Goal: Task Accomplishment & Management: Use online tool/utility

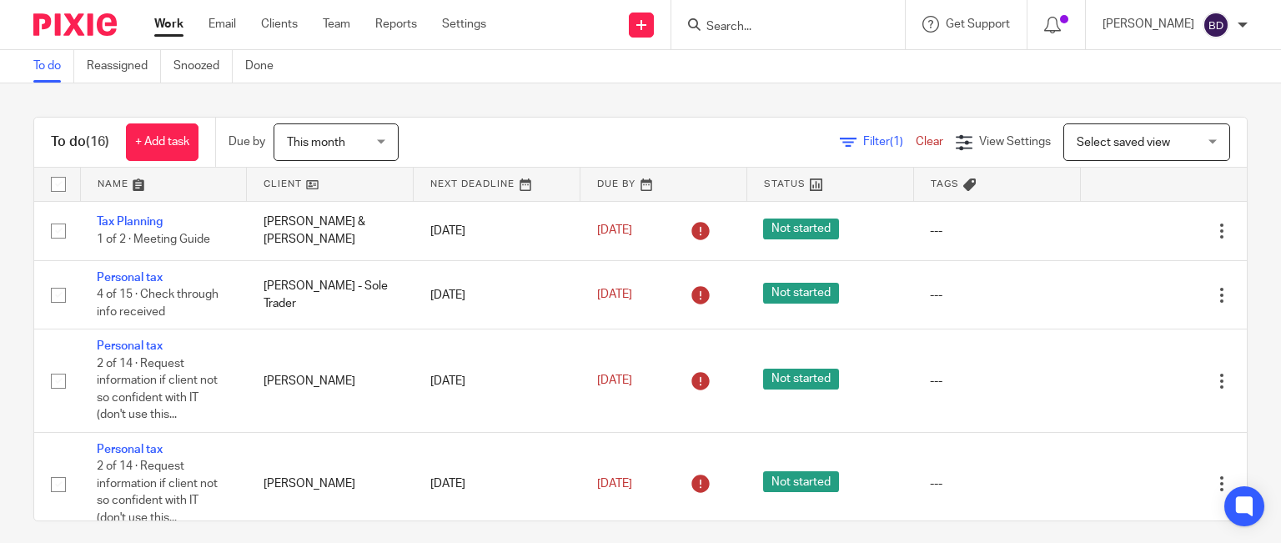
drag, startPoint x: 720, startPoint y: 19, endPoint x: 722, endPoint y: 11, distance: 8.7
click at [720, 20] on input "Search" at bounding box center [780, 27] width 150 height 15
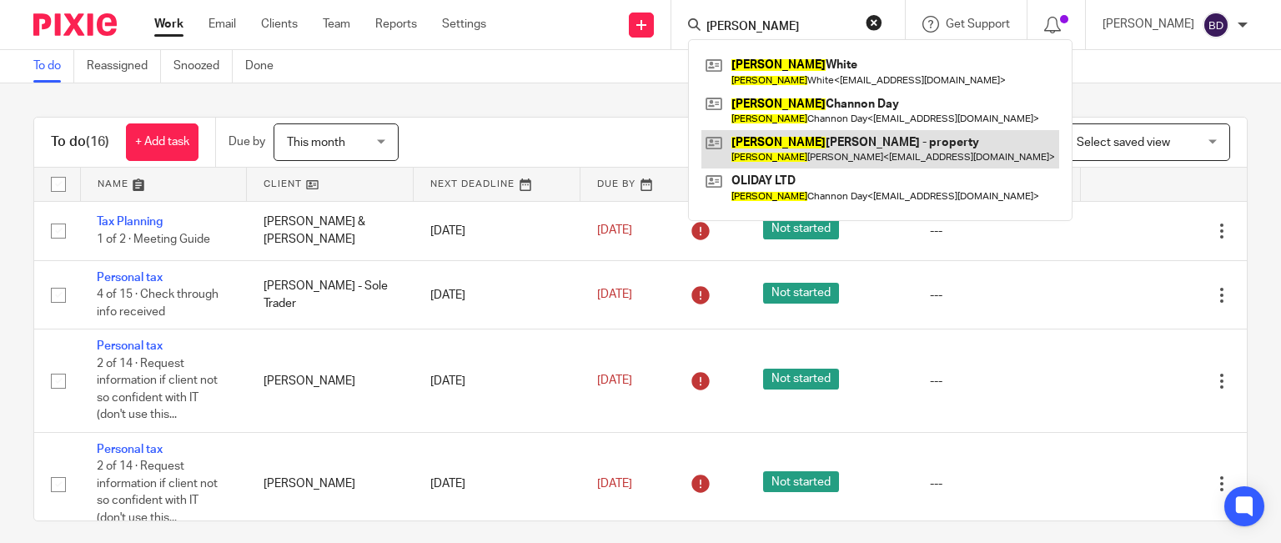
type input "[PERSON_NAME]"
click at [830, 138] on link at bounding box center [880, 149] width 358 height 38
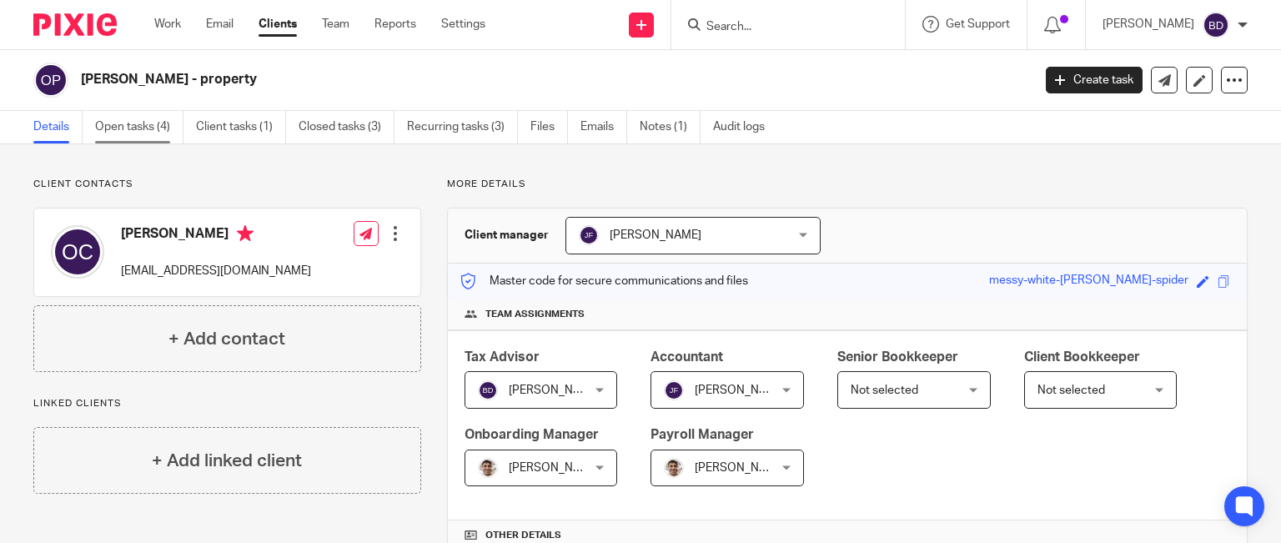
click at [153, 128] on link "Open tasks (4)" at bounding box center [139, 127] width 88 height 33
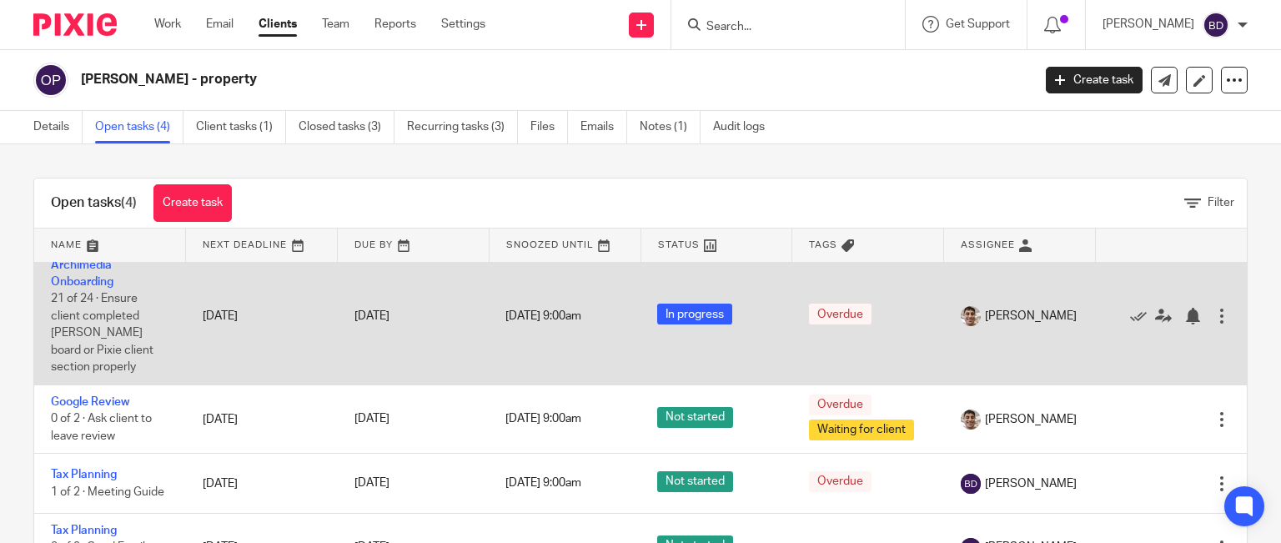
scroll to position [27, 0]
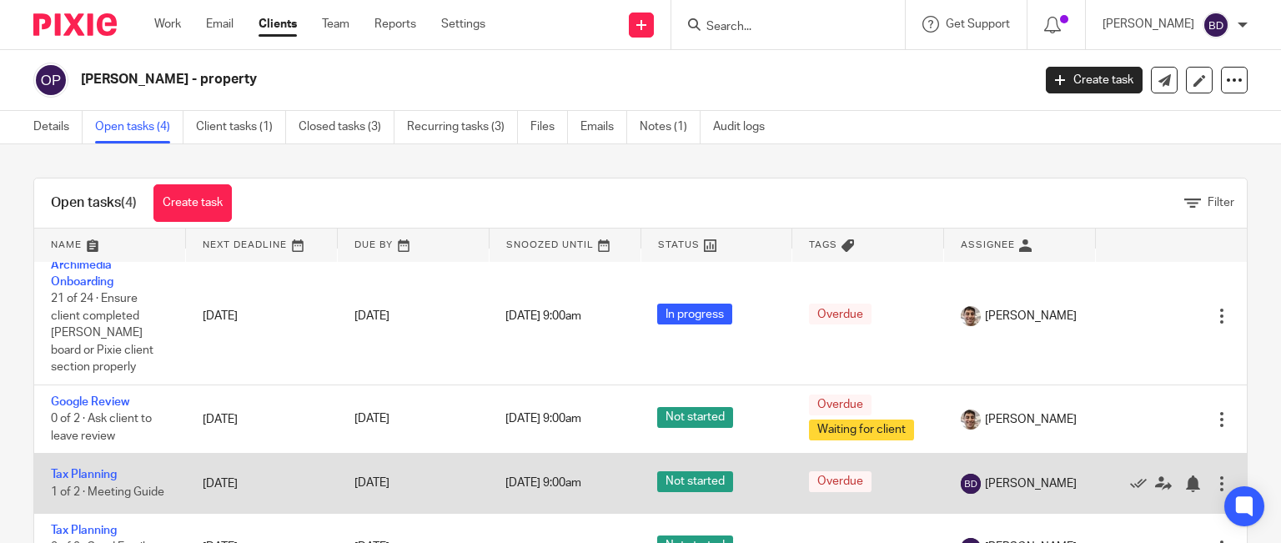
click at [90, 454] on td "Tax Planning 1 of 2 · Meeting Guide" at bounding box center [110, 483] width 152 height 59
click at [95, 469] on link "Tax Planning" at bounding box center [84, 475] width 66 height 12
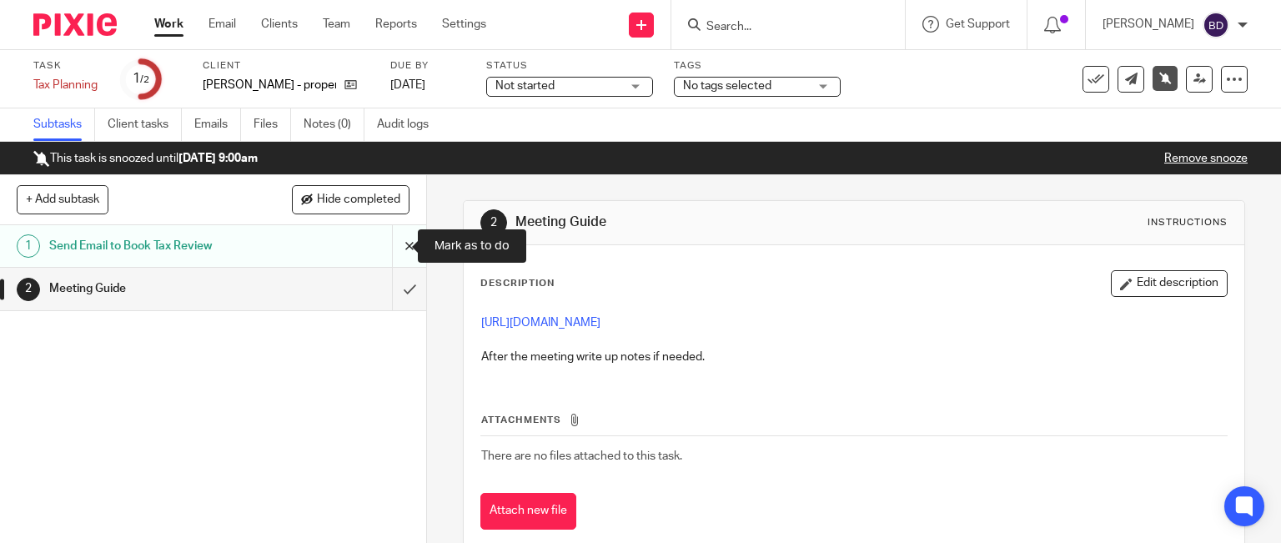
click at [389, 239] on input "submit" at bounding box center [213, 246] width 426 height 42
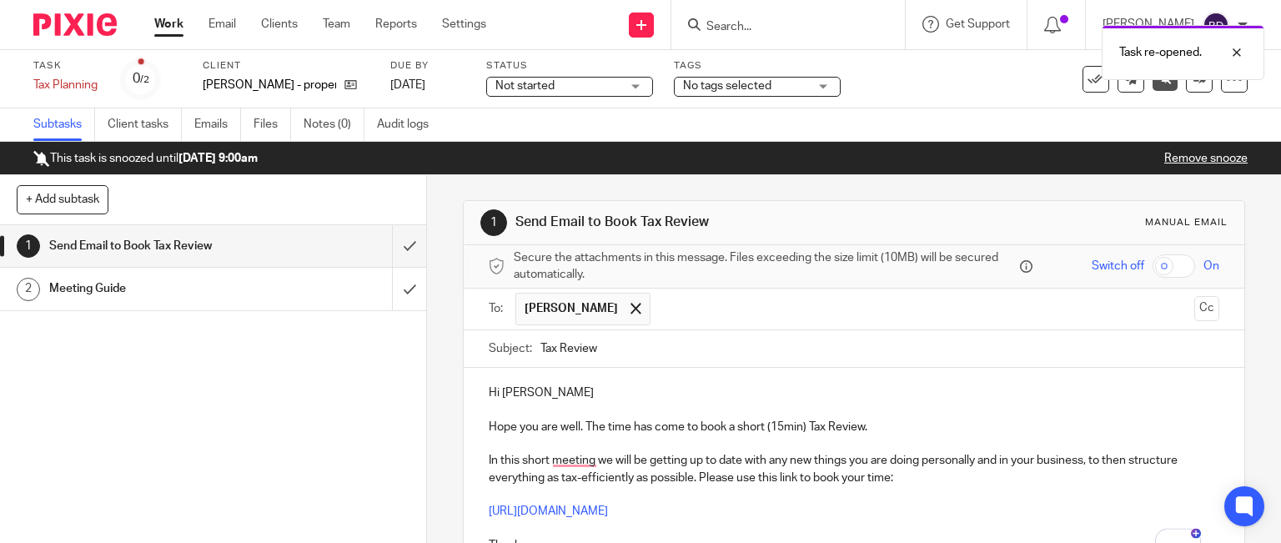
click at [580, 396] on p "Hi Oliver" at bounding box center [854, 392] width 731 height 17
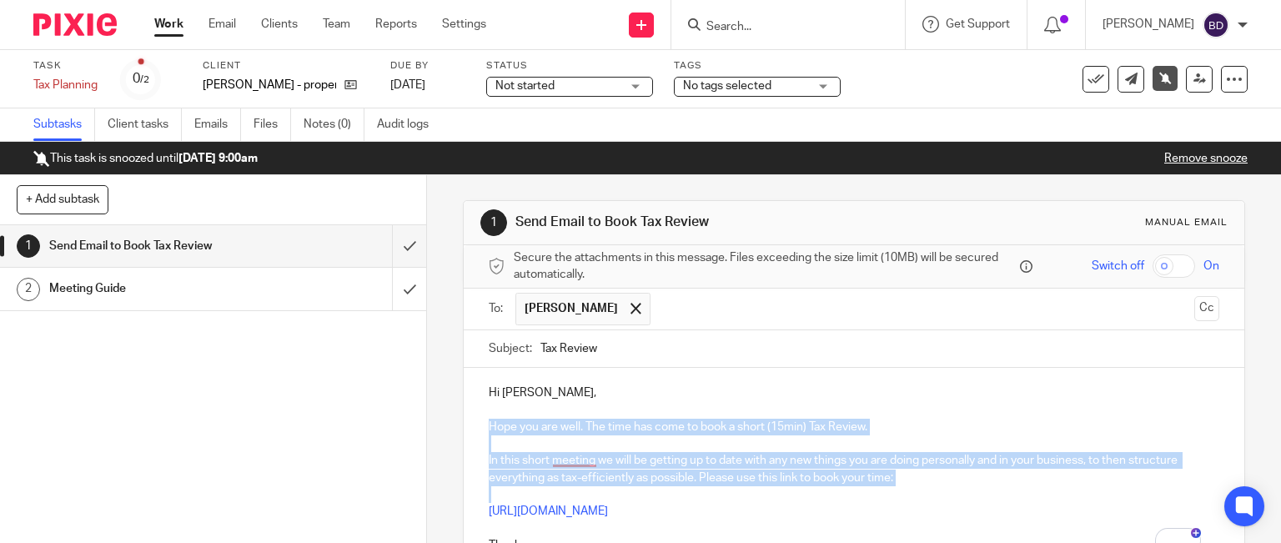
drag, startPoint x: 484, startPoint y: 426, endPoint x: 894, endPoint y: 499, distance: 416.7
click at [894, 499] on div "Hi Oliver, Hope you are well. The time has come to book a short (15min) Tax Rev…" at bounding box center [854, 467] width 781 height 198
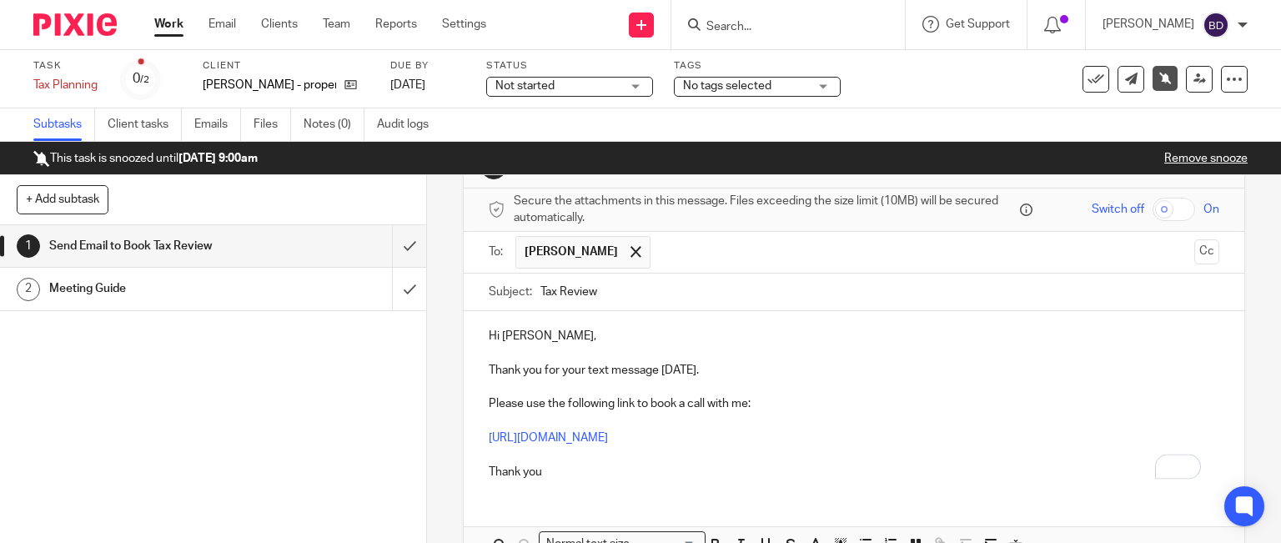
scroll to position [83, 0]
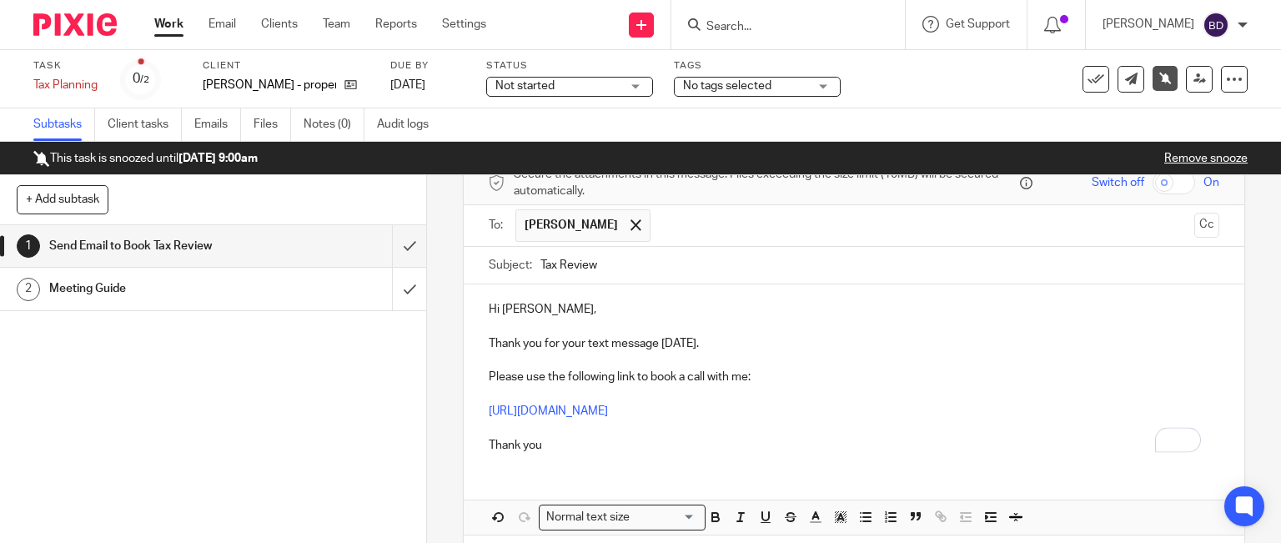
click at [597, 441] on p "Thank you" at bounding box center [854, 436] width 731 height 34
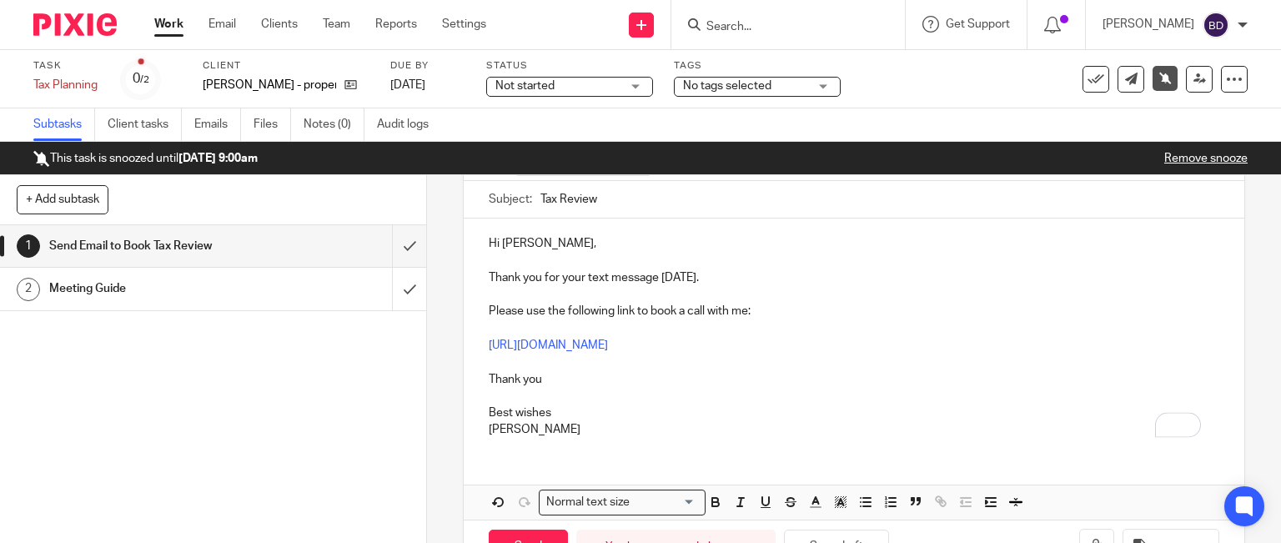
scroll to position [203, 0]
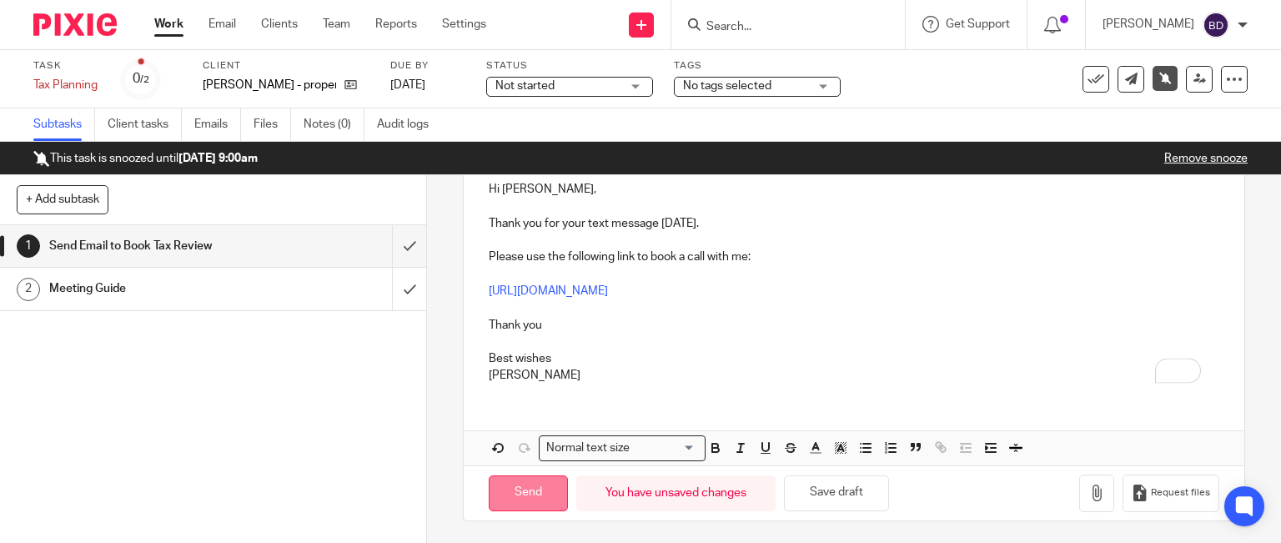
click at [551, 499] on input "Send" at bounding box center [528, 493] width 79 height 36
type input "Sent"
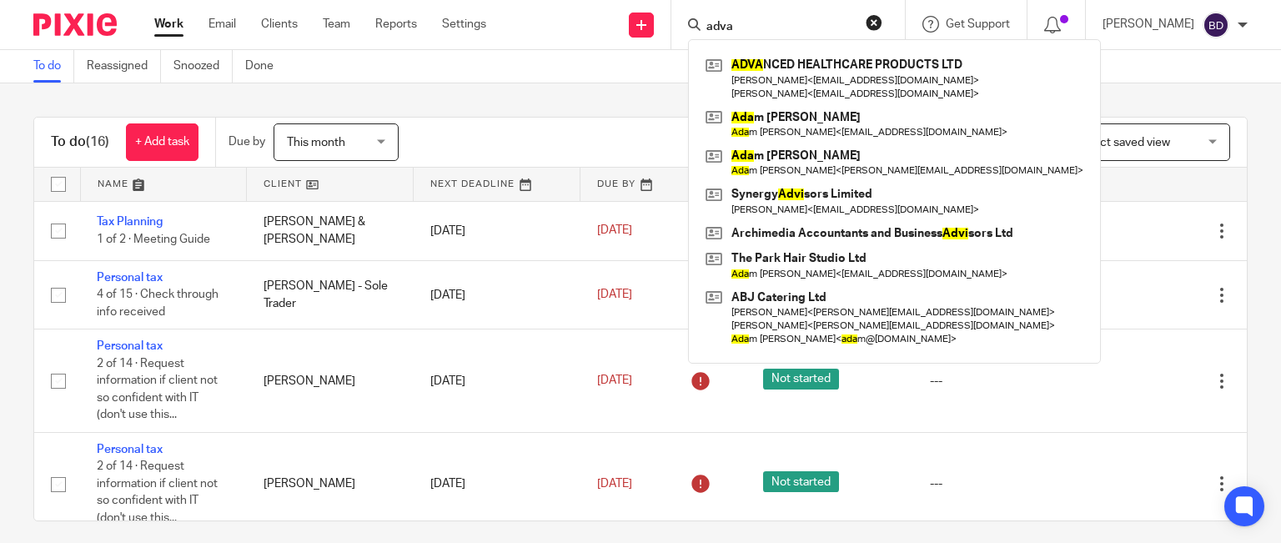
type input "adva"
